Goal: Task Accomplishment & Management: Manage account settings

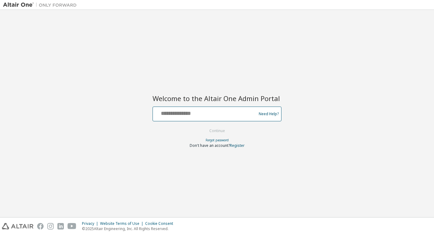
click at [193, 116] on input "text" at bounding box center [205, 112] width 100 height 9
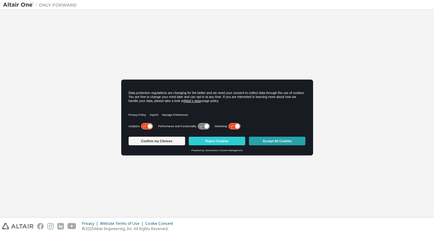
click at [273, 140] on button "Accept All Cookies" at bounding box center [277, 141] width 56 height 9
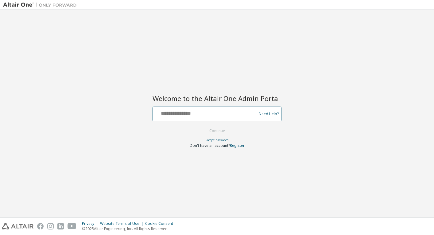
click at [191, 117] on input "text" at bounding box center [205, 112] width 100 height 9
type input "**********"
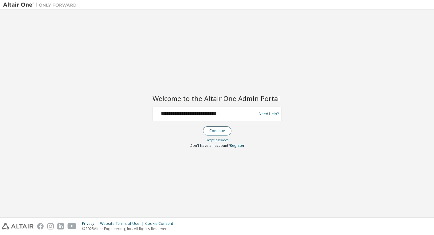
click at [211, 132] on button "Continue" at bounding box center [217, 130] width 29 height 9
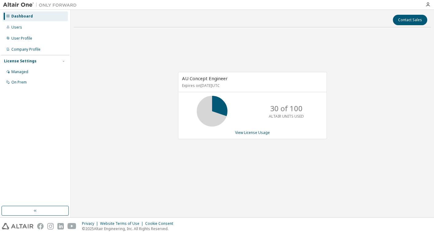
click at [93, 55] on div "AU Concept Engineer Expires on July 1, 2028 UTC 30 of 100 ALTAIR UNITS USED Vie…" at bounding box center [252, 108] width 357 height 153
click at [18, 16] on div "Dashboard" at bounding box center [21, 16] width 21 height 5
click at [17, 26] on div "Users" at bounding box center [16, 27] width 11 height 5
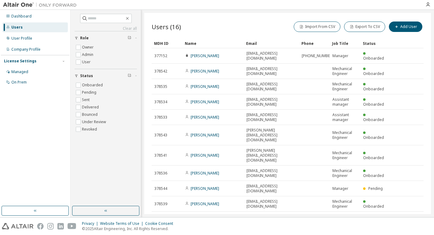
click at [24, 4] on img at bounding box center [41, 5] width 77 height 6
click at [21, 72] on div "Managed" at bounding box center [19, 71] width 17 height 5
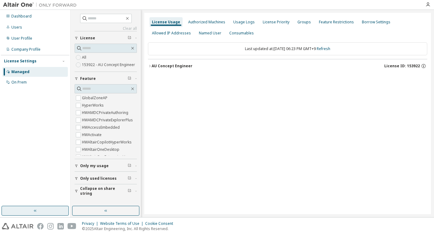
click at [47, 211] on button "button" at bounding box center [35, 211] width 67 height 10
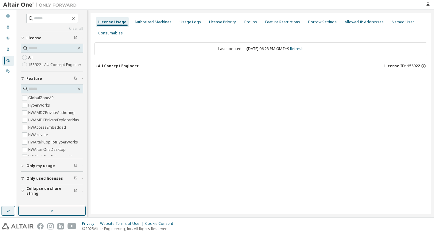
click at [11, 209] on button "button" at bounding box center [9, 211] width 14 height 10
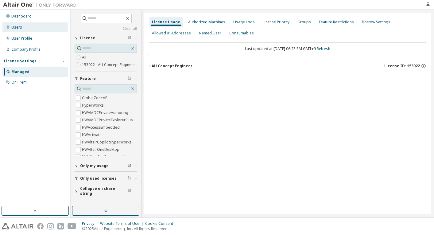
click at [12, 26] on div "Users" at bounding box center [16, 27] width 11 height 5
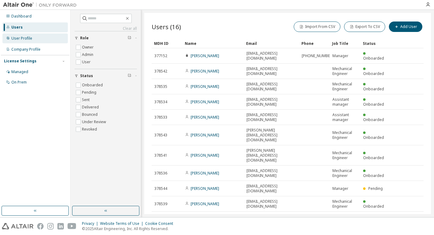
click at [32, 37] on div "User Profile" at bounding box center [34, 38] width 65 height 10
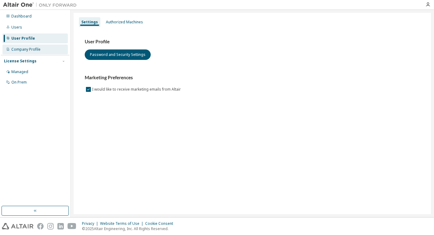
click at [35, 50] on div "Company Profile" at bounding box center [25, 49] width 29 height 5
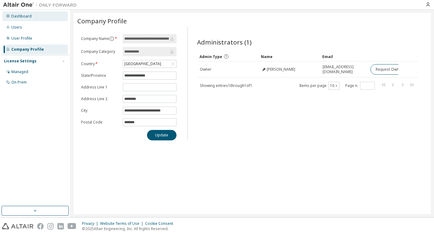
click at [20, 17] on div "Dashboard" at bounding box center [21, 16] width 20 height 5
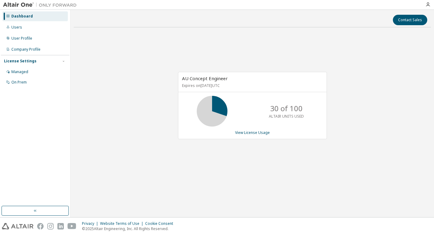
click at [21, 5] on img at bounding box center [41, 5] width 77 height 6
click at [331, 33] on div "AU Concept Engineer Expires on July 1, 2028 UTC 30 of 100 ALTAIR UNITS USED Vie…" at bounding box center [252, 108] width 357 height 153
click at [19, 83] on div "On Prem" at bounding box center [18, 82] width 15 height 5
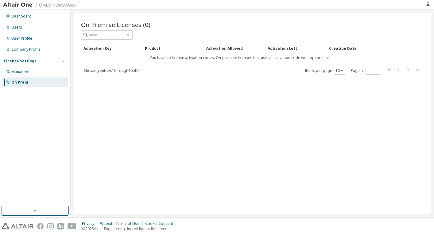
click at [21, 62] on div "License Settings" at bounding box center [20, 61] width 33 height 5
click at [53, 5] on img at bounding box center [41, 5] width 77 height 6
click at [23, 18] on div "Dashboard" at bounding box center [21, 16] width 20 height 5
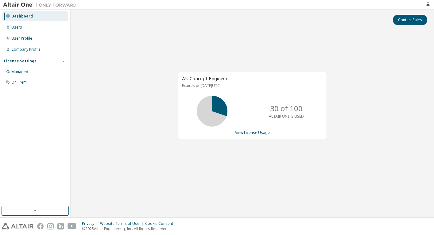
click at [18, 225] on img at bounding box center [18, 226] width 32 height 6
click at [19, 72] on div "Managed" at bounding box center [19, 71] width 17 height 5
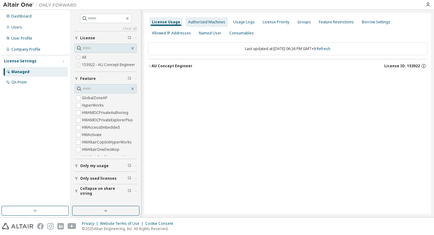
click at [205, 23] on div "Authorized Machines" at bounding box center [206, 22] width 37 height 5
